Goal: Navigation & Orientation: Go to known website

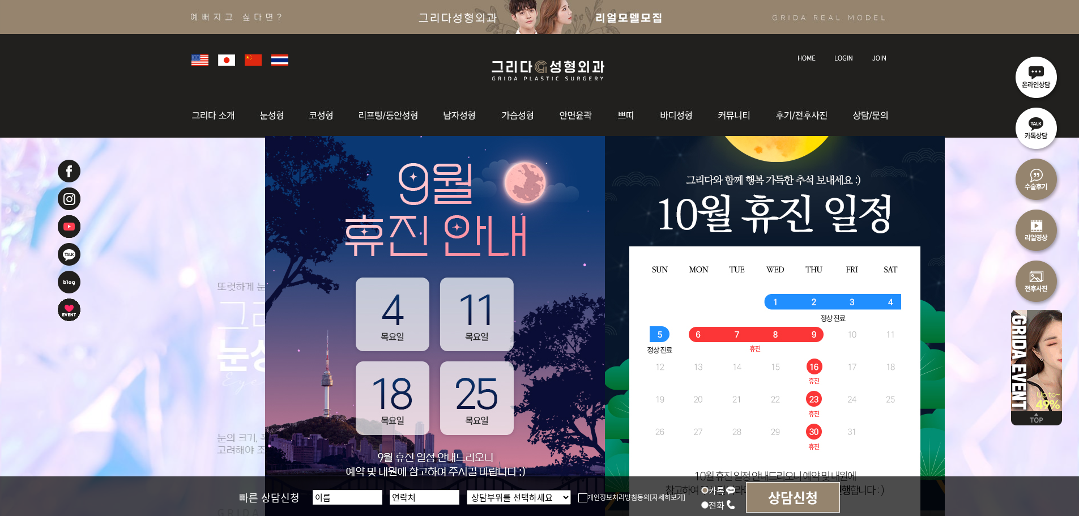
click at [838, 57] on img at bounding box center [843, 58] width 19 height 6
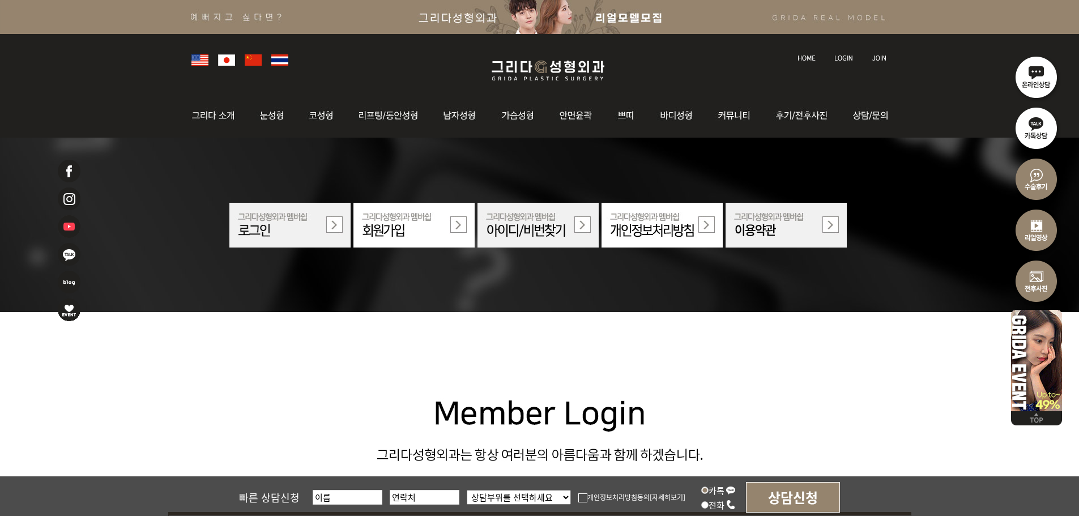
scroll to position [396, 0]
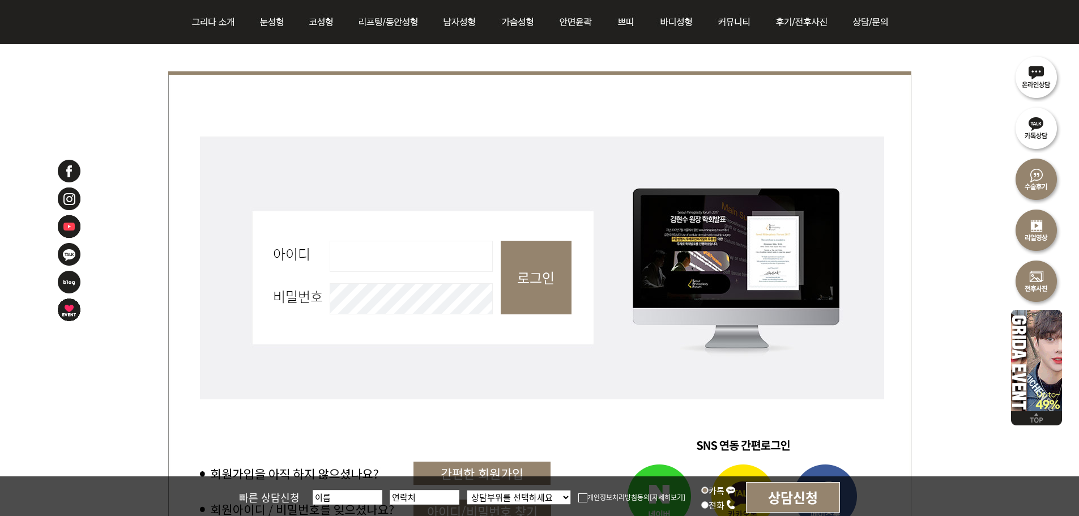
click at [388, 250] on input "아이디 필수" at bounding box center [411, 256] width 163 height 31
type input "admin"
click at [520, 284] on input "로그인" at bounding box center [536, 278] width 71 height 74
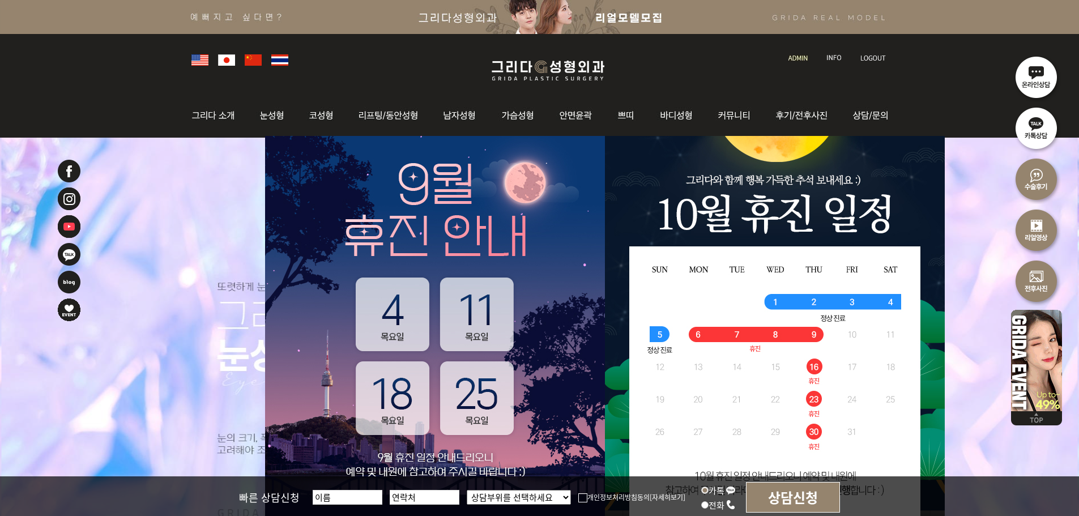
click at [798, 61] on li at bounding box center [799, 52] width 32 height 24
click at [800, 55] on img at bounding box center [797, 58] width 19 height 6
click at [533, 73] on img at bounding box center [547, 70] width 135 height 27
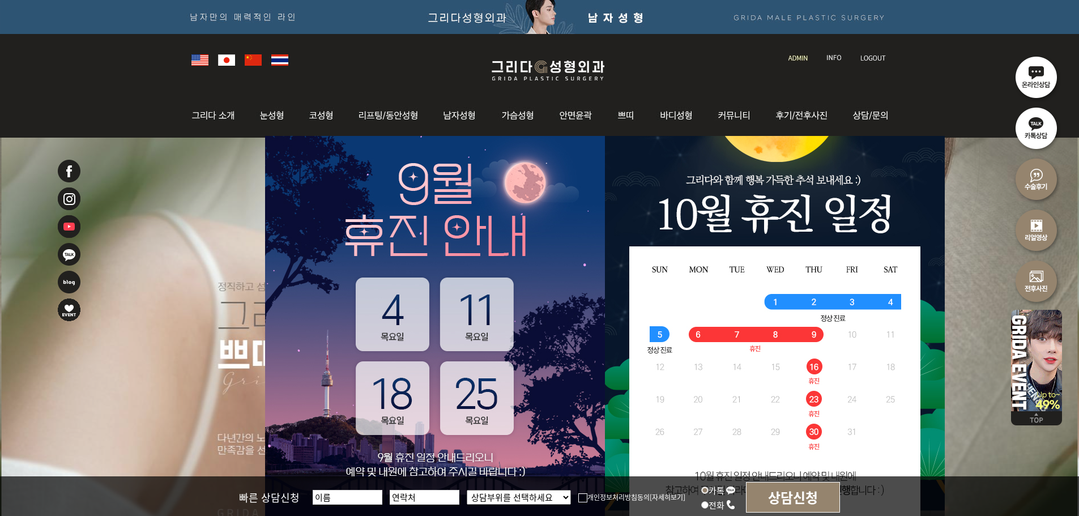
click at [527, 74] on img at bounding box center [547, 70] width 135 height 27
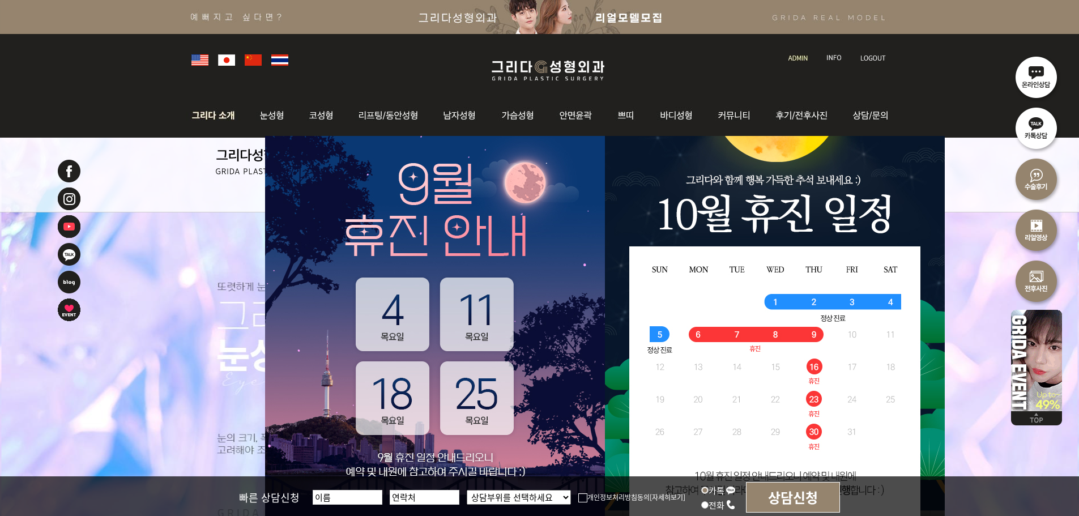
click at [219, 118] on img at bounding box center [216, 115] width 61 height 44
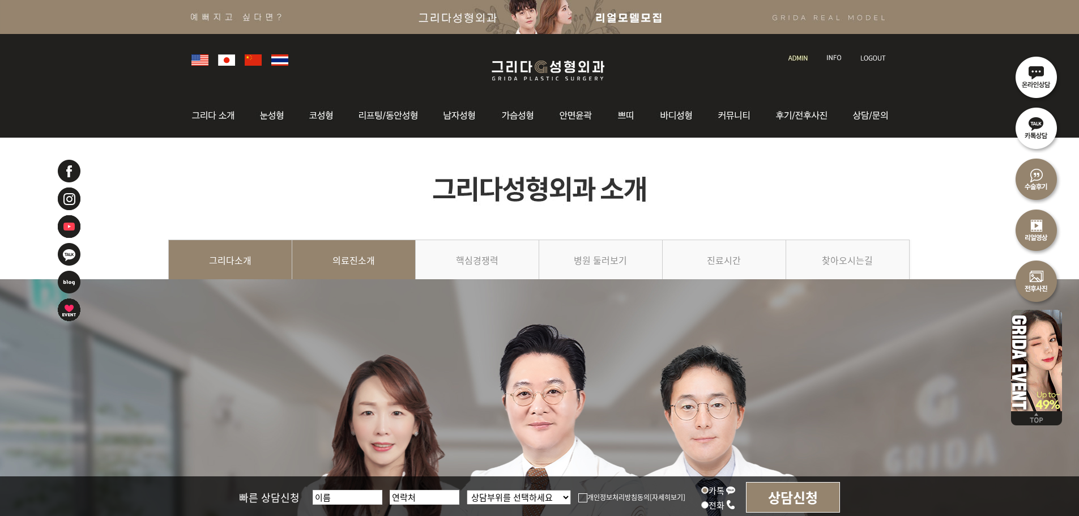
click at [369, 263] on link "의료진소개" at bounding box center [353, 266] width 123 height 52
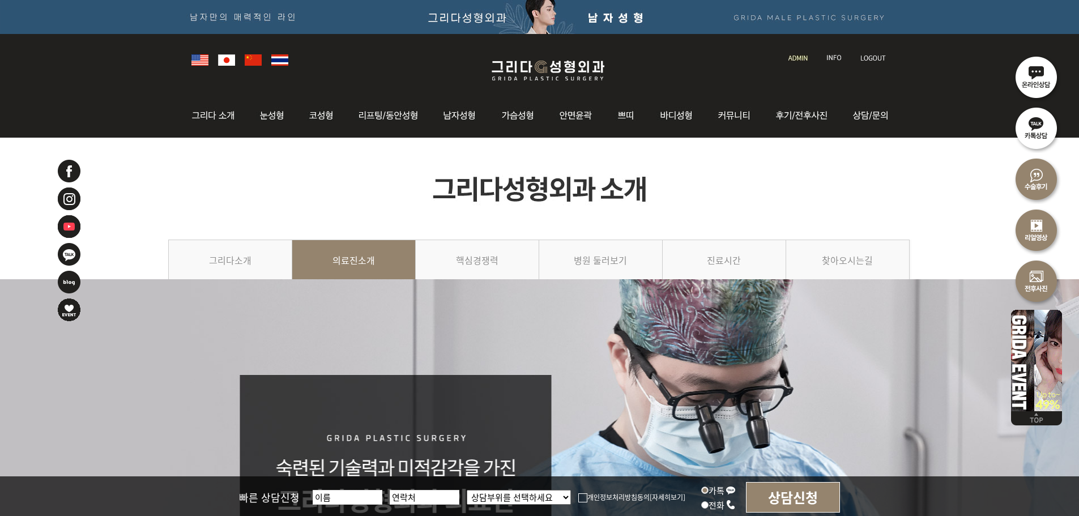
drag, startPoint x: 274, startPoint y: 131, endPoint x: 208, endPoint y: -69, distance: 209.9
click at [522, 77] on img at bounding box center [547, 70] width 135 height 27
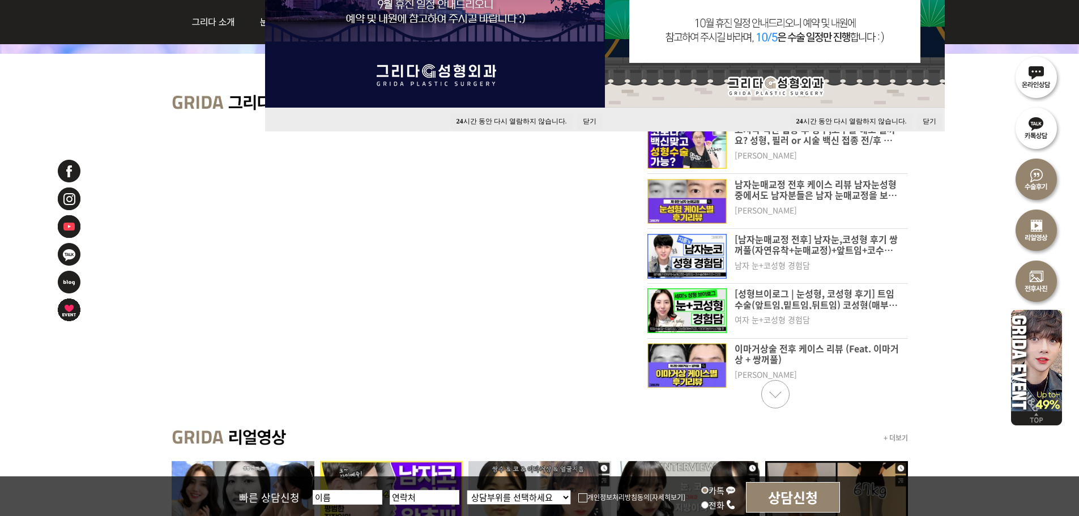
scroll to position [510, 0]
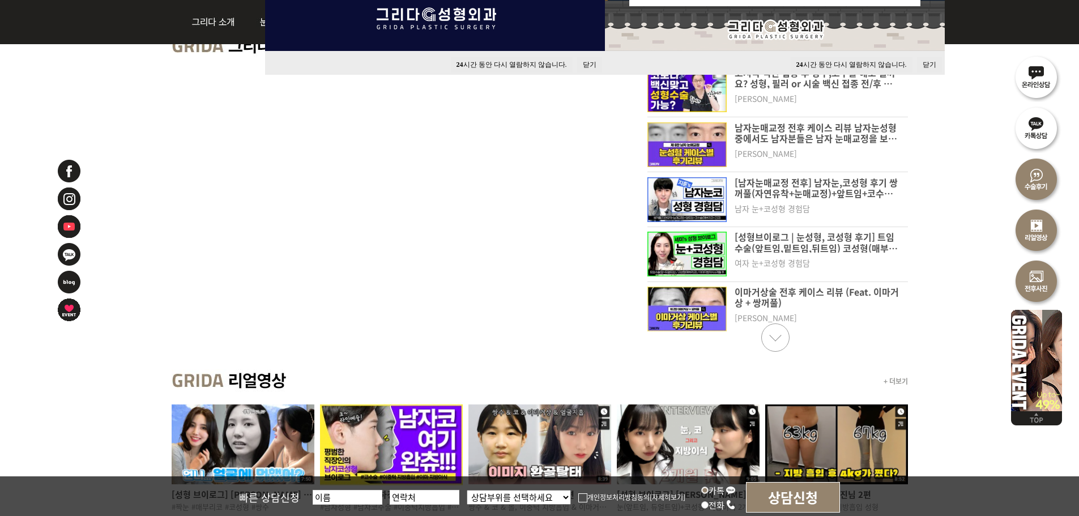
click at [921, 67] on button "닫기" at bounding box center [929, 64] width 25 height 15
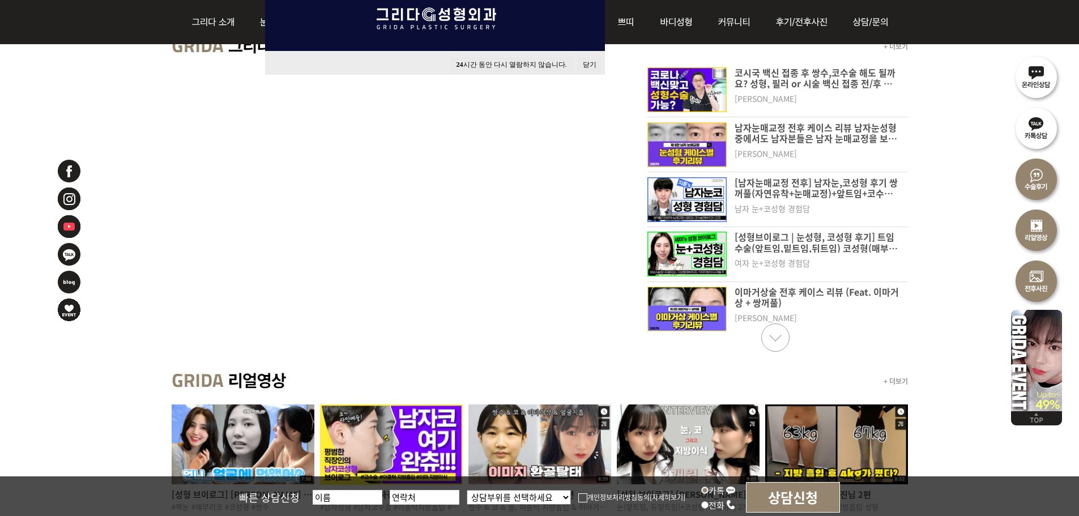
click at [599, 59] on button "닫기" at bounding box center [589, 64] width 25 height 15
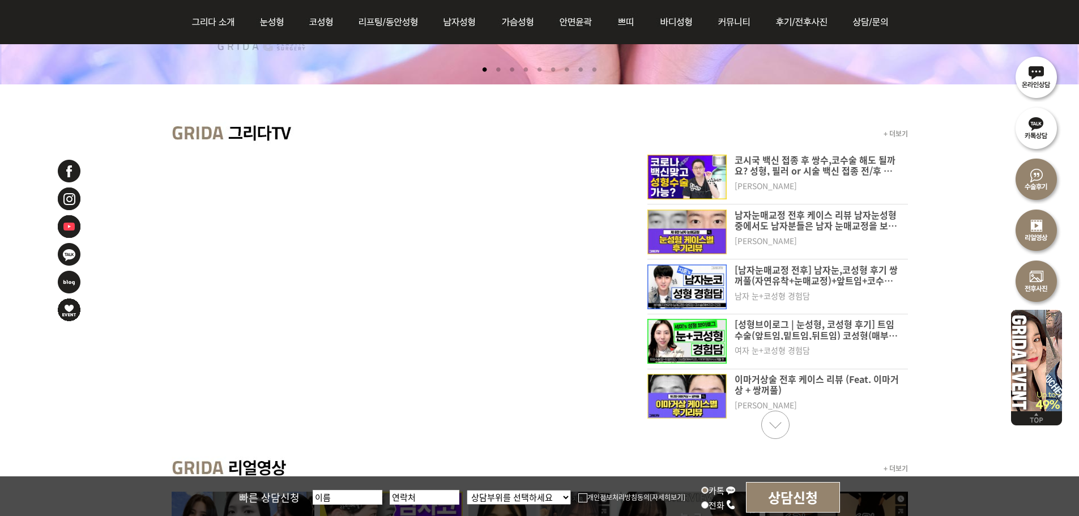
scroll to position [0, 0]
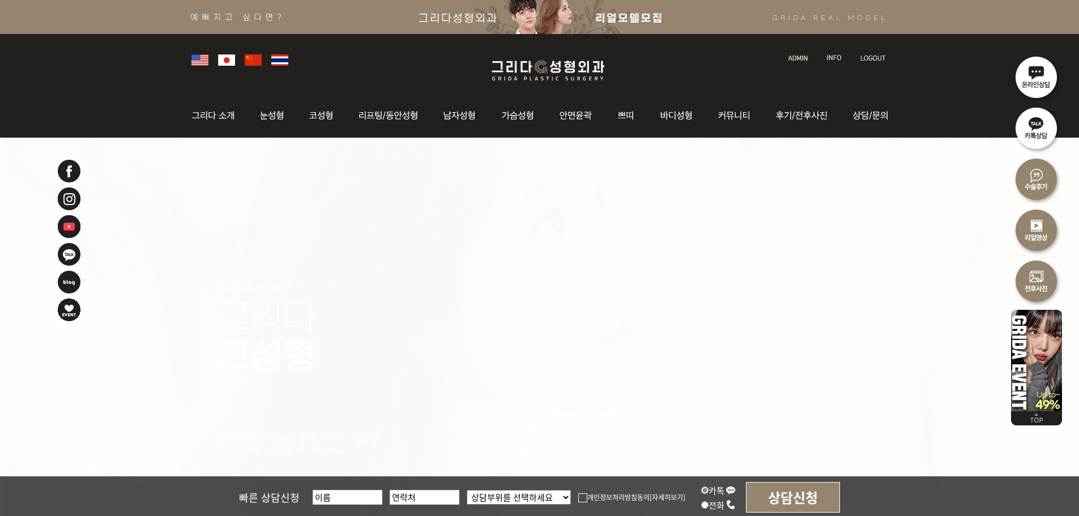
drag, startPoint x: 977, startPoint y: 267, endPoint x: 971, endPoint y: 50, distance: 217.0
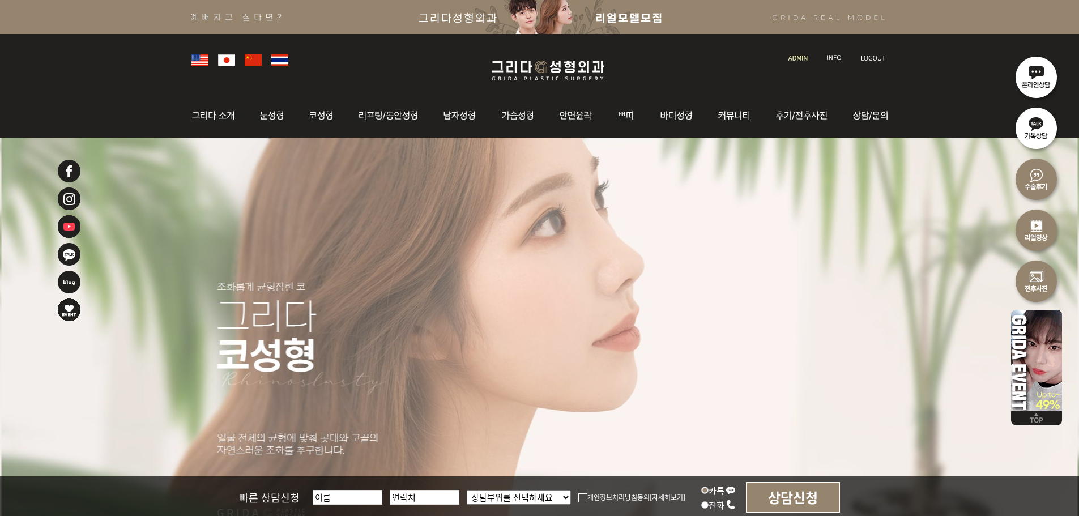
click at [802, 55] on img at bounding box center [797, 58] width 19 height 6
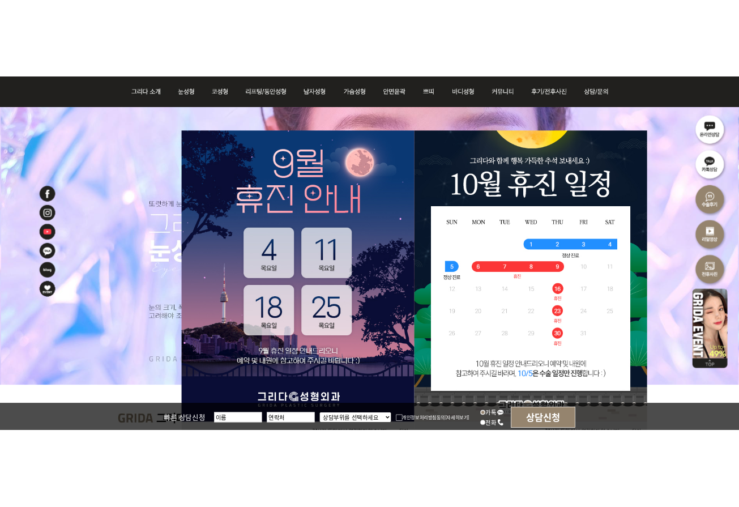
scroll to position [113, 0]
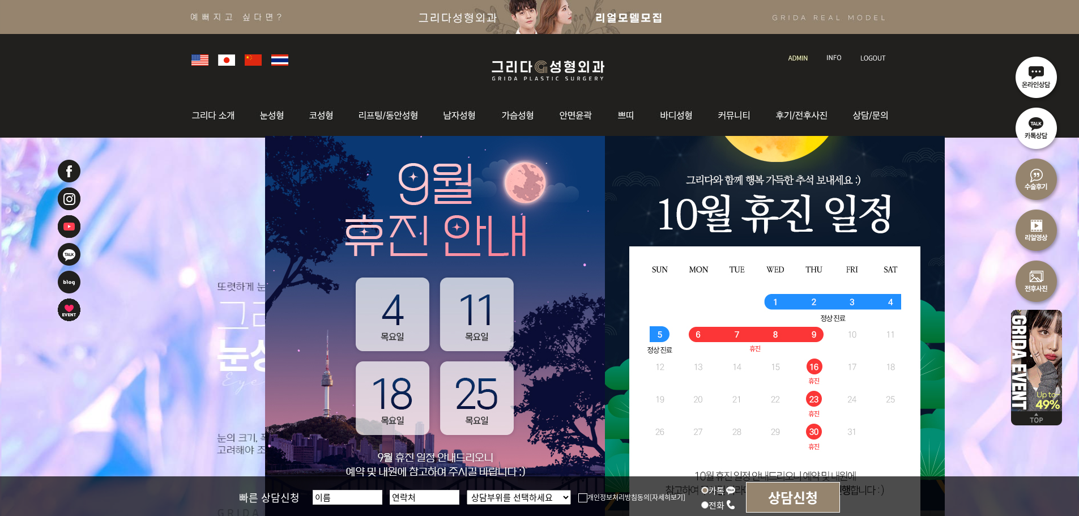
click at [194, 62] on img at bounding box center [199, 59] width 17 height 11
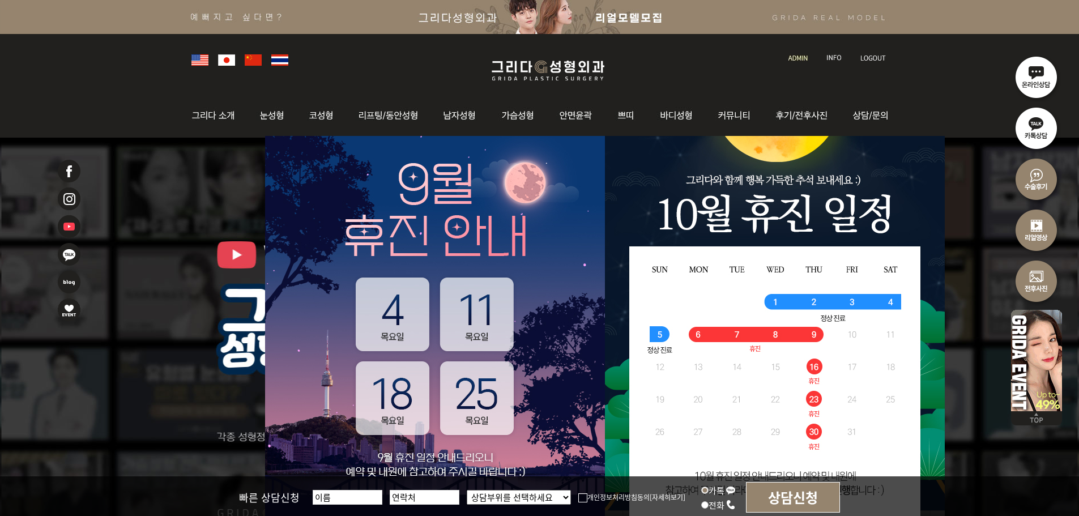
click at [224, 66] on li at bounding box center [231, 59] width 27 height 16
click at [224, 58] on img at bounding box center [226, 59] width 17 height 11
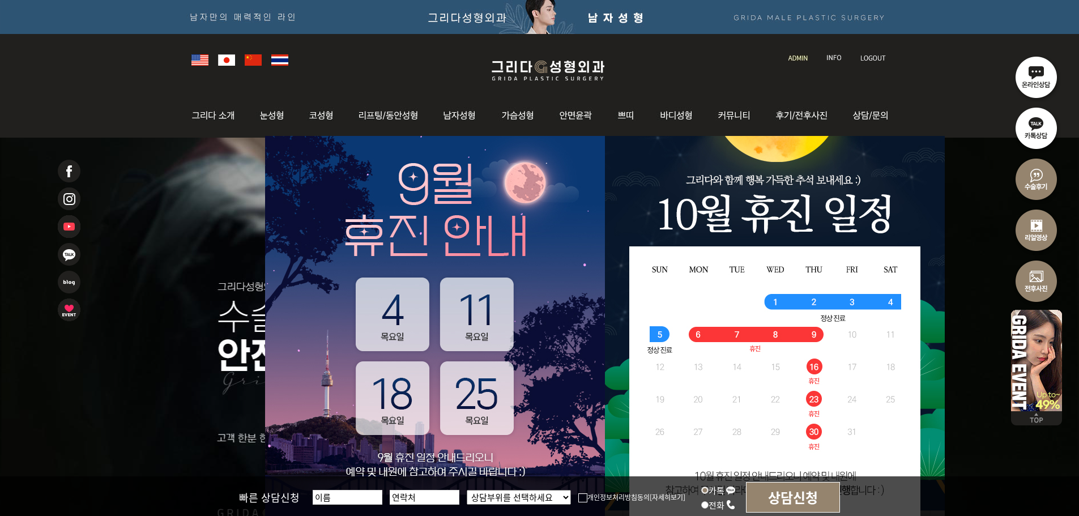
click at [245, 60] on img at bounding box center [253, 59] width 17 height 11
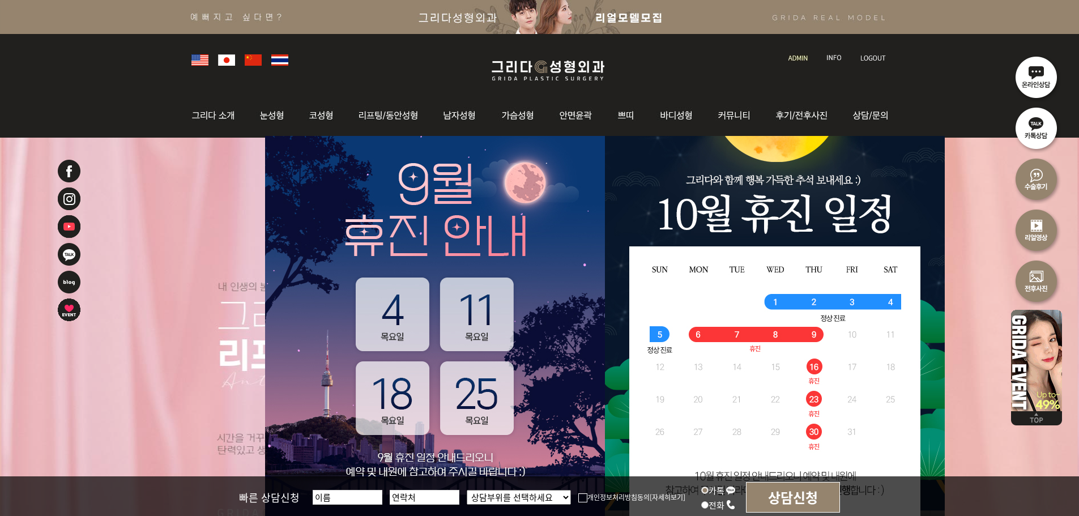
click at [275, 62] on img at bounding box center [279, 59] width 17 height 11
